Goal: Obtain resource: Obtain resource

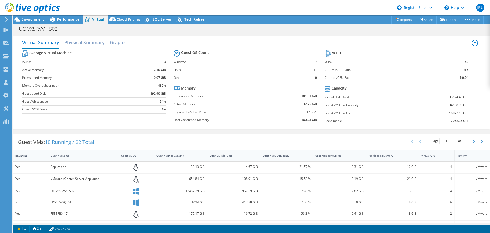
select select "SouthAmerica"
select select "BRL"
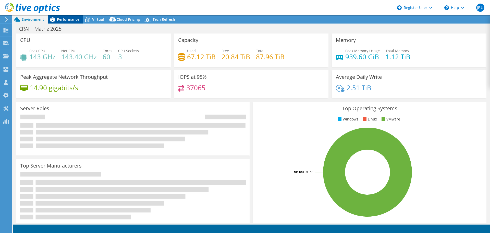
select select "SouthAmerica"
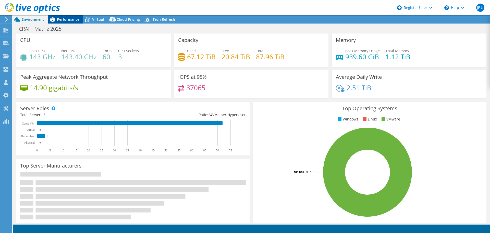
select select "SouthAmerica"
select select "BRL"
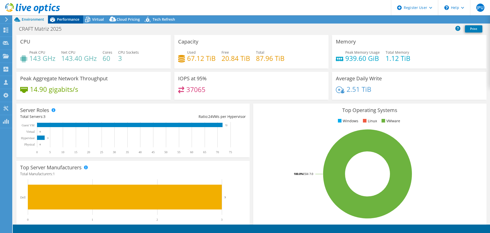
click at [69, 20] on span "Performance" at bounding box center [68, 19] width 22 height 5
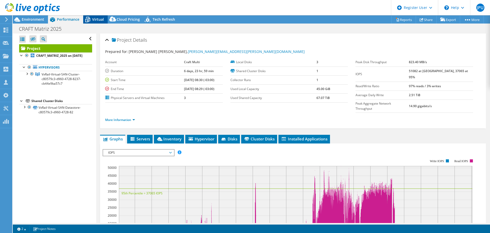
click at [97, 21] on span "Virtual" at bounding box center [98, 19] width 12 height 5
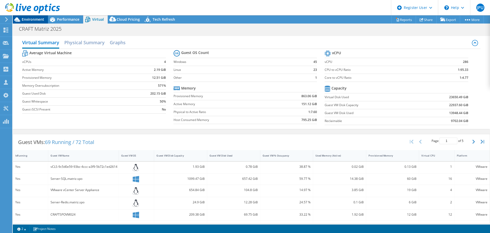
click at [40, 21] on span "Environment" at bounding box center [33, 19] width 22 height 5
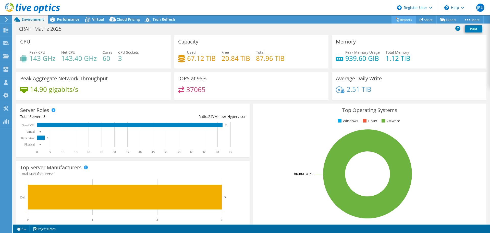
click at [403, 20] on link "Reports" at bounding box center [404, 20] width 25 height 8
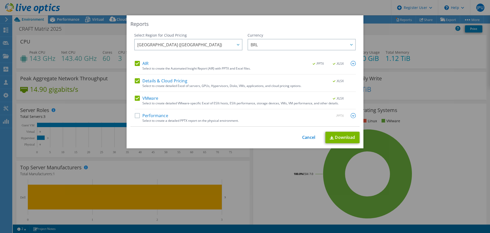
click at [140, 81] on label "Details & Cloud Pricing" at bounding box center [161, 80] width 53 height 5
click at [0, 0] on input "Details & Cloud Pricing" at bounding box center [0, 0] width 0 height 0
click at [160, 80] on label "Details & Cloud Pricing" at bounding box center [161, 80] width 53 height 5
click at [0, 0] on input "Details & Cloud Pricing" at bounding box center [0, 0] width 0 height 0
click at [343, 138] on link "Download" at bounding box center [342, 136] width 34 height 11
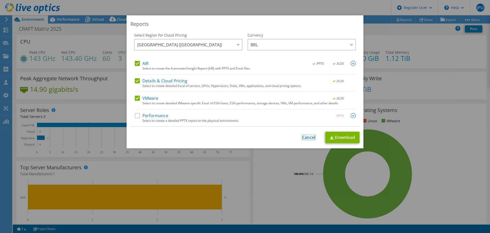
drag, startPoint x: 312, startPoint y: 137, endPoint x: 329, endPoint y: 108, distance: 33.0
click at [312, 137] on link "Cancel" at bounding box center [308, 137] width 13 height 5
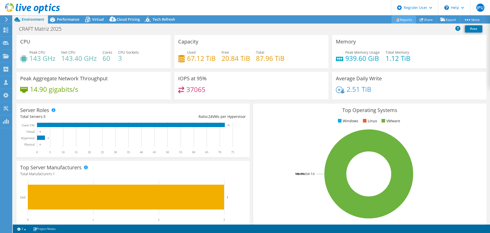
click at [408, 19] on link "Reports" at bounding box center [404, 20] width 25 height 8
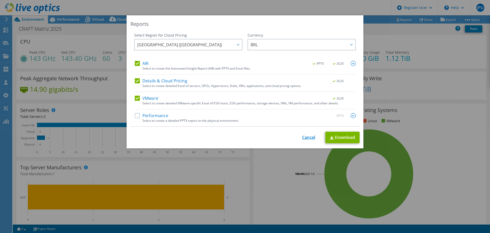
click at [309, 136] on link "Cancel" at bounding box center [308, 137] width 13 height 5
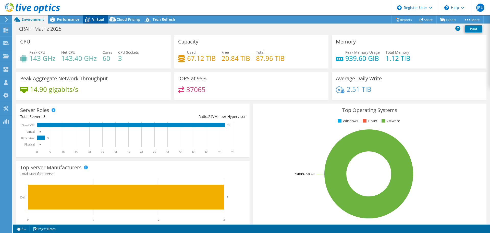
click at [96, 19] on span "Virtual" at bounding box center [98, 19] width 12 height 5
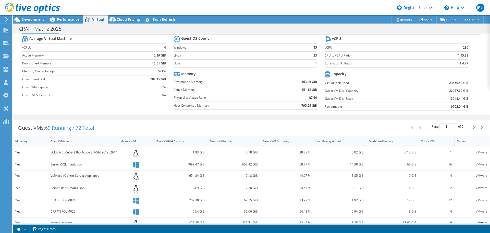
scroll to position [12, 0]
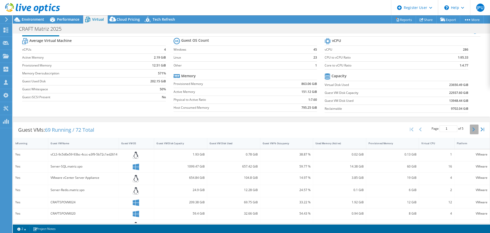
click at [470, 129] on button "button" at bounding box center [474, 129] width 9 height 10
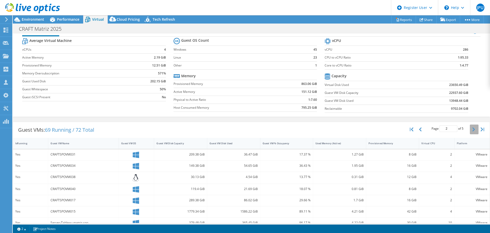
click at [470, 129] on button "button" at bounding box center [474, 129] width 9 height 10
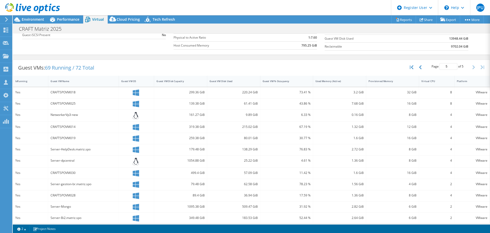
scroll to position [78, 0]
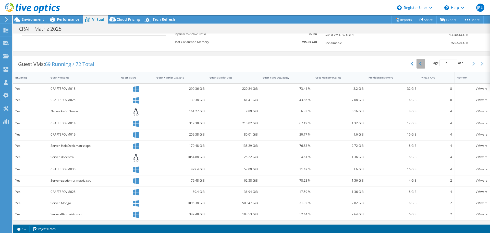
click at [419, 64] on button "button" at bounding box center [421, 64] width 9 height 10
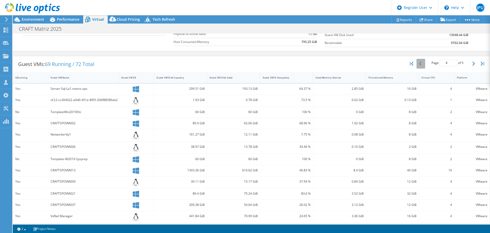
click at [419, 64] on button "button" at bounding box center [421, 64] width 9 height 10
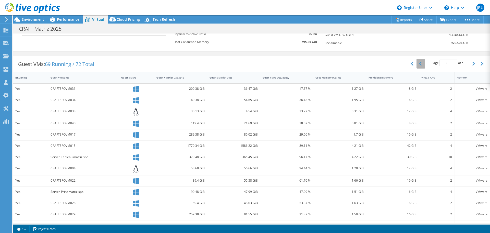
click at [419, 64] on button "button" at bounding box center [421, 64] width 9 height 10
type input "1"
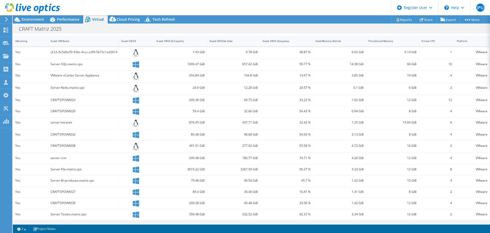
scroll to position [0, 0]
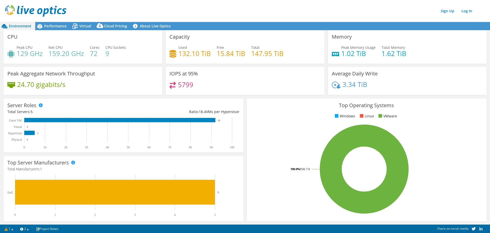
click at [185, 53] on h4 "132.10 TiB" at bounding box center [194, 54] width 32 height 6
click at [193, 56] on h4 "132.10 TiB" at bounding box center [194, 54] width 32 height 6
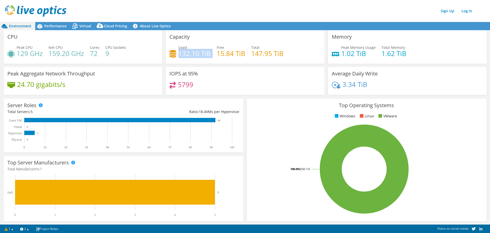
click at [193, 56] on h4 "132.10 TiB" at bounding box center [194, 54] width 32 height 6
click at [181, 55] on h4 "132.10 TiB" at bounding box center [194, 54] width 32 height 6
click at [220, 54] on h4 "15.84 TiB" at bounding box center [231, 54] width 29 height 6
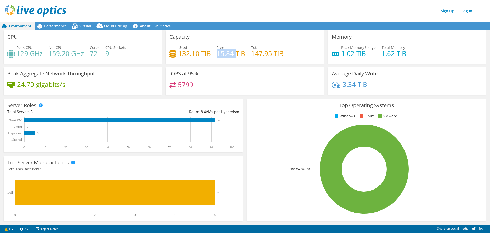
click at [220, 54] on h4 "15.84 TiB" at bounding box center [231, 54] width 29 height 6
click at [254, 54] on h4 "147.95 TiB" at bounding box center [267, 54] width 32 height 6
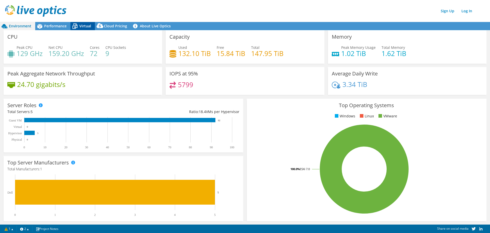
click at [81, 29] on div "Virtual" at bounding box center [82, 26] width 25 height 8
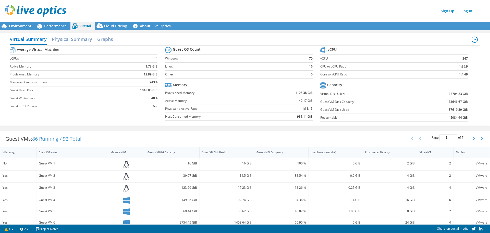
click at [337, 93] on label "Virtual Disk Used" at bounding box center [367, 93] width 94 height 5
click at [333, 110] on label "Guest VM Disk Used" at bounding box center [367, 109] width 94 height 5
click at [452, 96] on b "132704.23 GiB" at bounding box center [457, 93] width 21 height 5
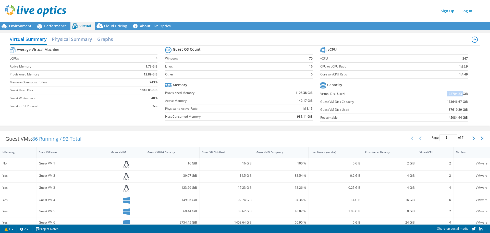
click at [452, 96] on b "132704.23 GiB" at bounding box center [457, 93] width 21 height 5
click at [449, 103] on b "133646.67 GiB" at bounding box center [457, 101] width 21 height 5
click at [451, 109] on b "87619.29 GiB" at bounding box center [458, 109] width 19 height 5
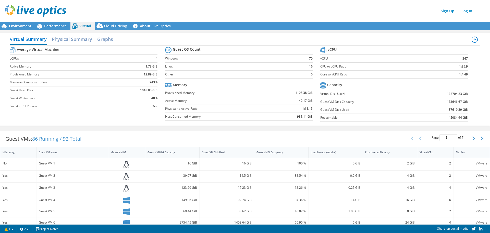
click at [449, 118] on b "45084.94 GiB" at bounding box center [458, 117] width 19 height 5
click at [452, 106] on td "87619.29 GiB" at bounding box center [441, 110] width 54 height 8
click at [450, 110] on b "87619.29 GiB" at bounding box center [458, 109] width 19 height 5
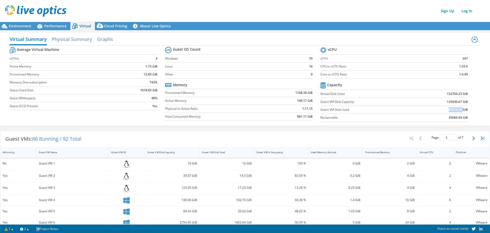
click at [450, 110] on b "87619.29 GiB" at bounding box center [458, 109] width 19 height 5
click at [449, 117] on b "45084.94 GiB" at bounding box center [458, 117] width 19 height 5
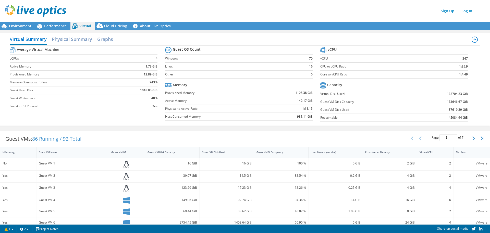
click at [452, 109] on b "87619.29 GiB" at bounding box center [458, 109] width 19 height 5
click at [19, 25] on span "Environment" at bounding box center [20, 25] width 22 height 5
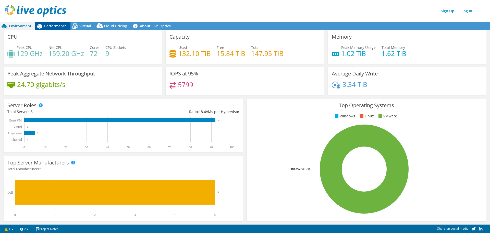
click at [64, 27] on span "Performance" at bounding box center [55, 25] width 22 height 5
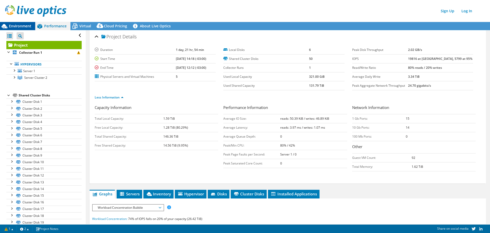
click at [30, 27] on span "Environment" at bounding box center [20, 25] width 22 height 5
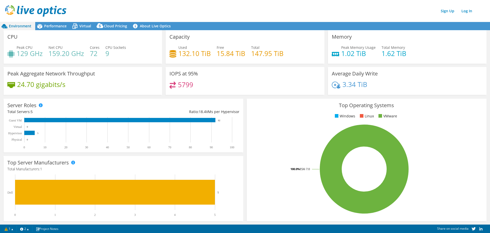
click at [30, 85] on h4 "24.70 gigabits/s" at bounding box center [41, 84] width 48 height 6
click at [52, 23] on div "Performance" at bounding box center [52, 26] width 35 height 8
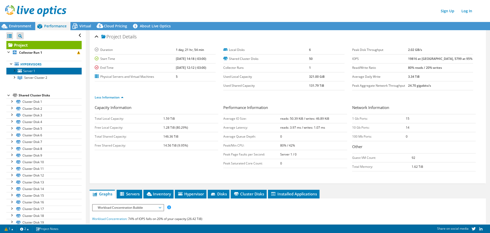
click at [47, 71] on link "Server 1" at bounding box center [43, 70] width 75 height 7
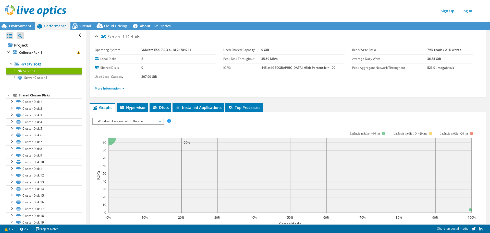
click at [113, 89] on link "More Information" at bounding box center [110, 88] width 30 height 4
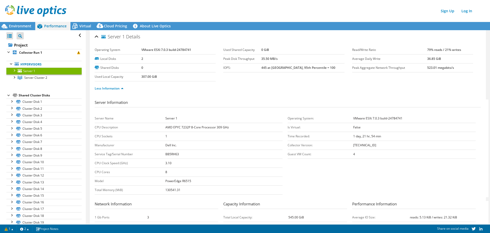
click at [432, 68] on b "523.01 megabits/s" at bounding box center [440, 67] width 27 height 4
click at [38, 79] on span "Server Cluster 2" at bounding box center [35, 77] width 23 height 4
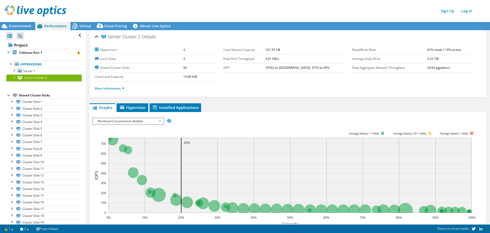
click at [115, 90] on li "More Information" at bounding box center [111, 89] width 33 height 6
click at [109, 90] on link "More Information" at bounding box center [110, 88] width 30 height 4
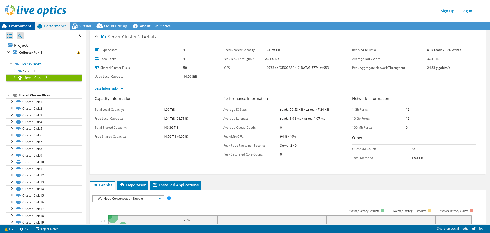
click at [21, 25] on span "Environment" at bounding box center [20, 25] width 22 height 5
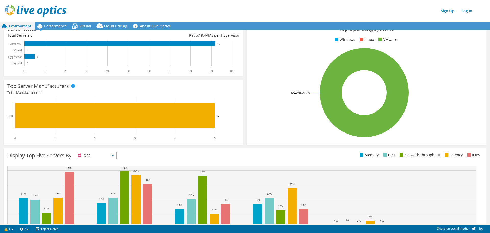
scroll to position [77, 0]
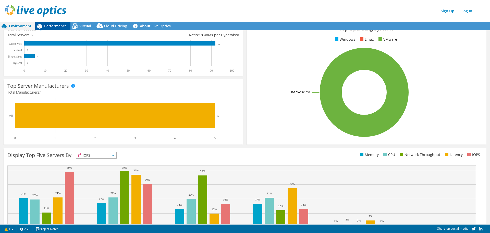
click at [58, 24] on span "Performance" at bounding box center [55, 25] width 22 height 5
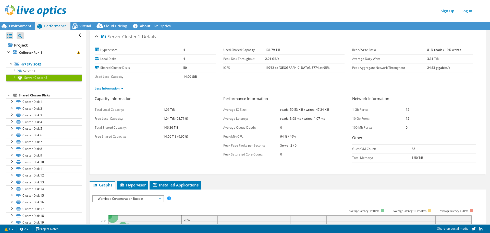
scroll to position [0, 0]
click at [38, 54] on b "Collector Run 1" at bounding box center [30, 52] width 23 height 4
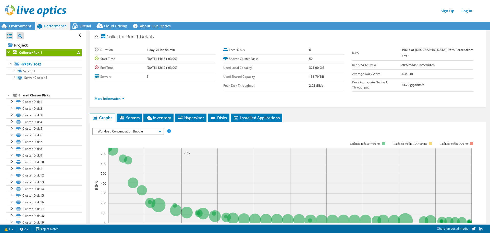
click at [111, 97] on link "More Information" at bounding box center [110, 98] width 30 height 4
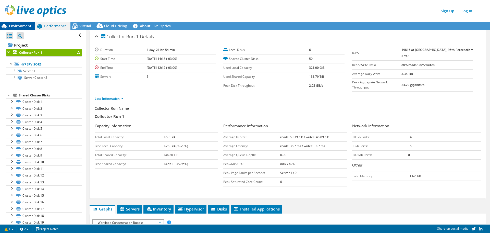
click at [24, 27] on span "Environment" at bounding box center [20, 25] width 22 height 5
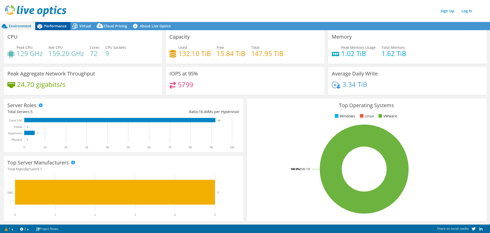
click at [60, 25] on span "Performance" at bounding box center [55, 25] width 22 height 5
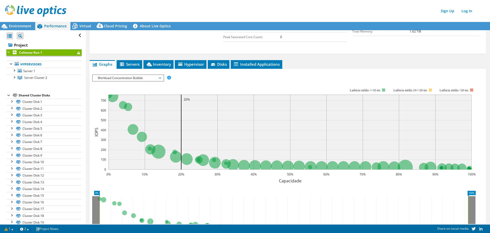
scroll to position [172, 0]
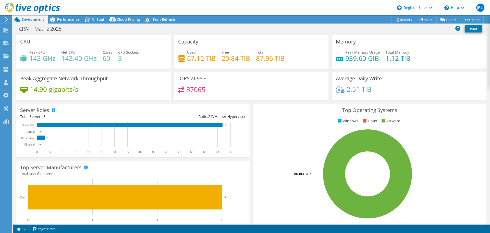
select select "SouthAmerica"
select select "BRL"
